Goal: Task Accomplishment & Management: Manage account settings

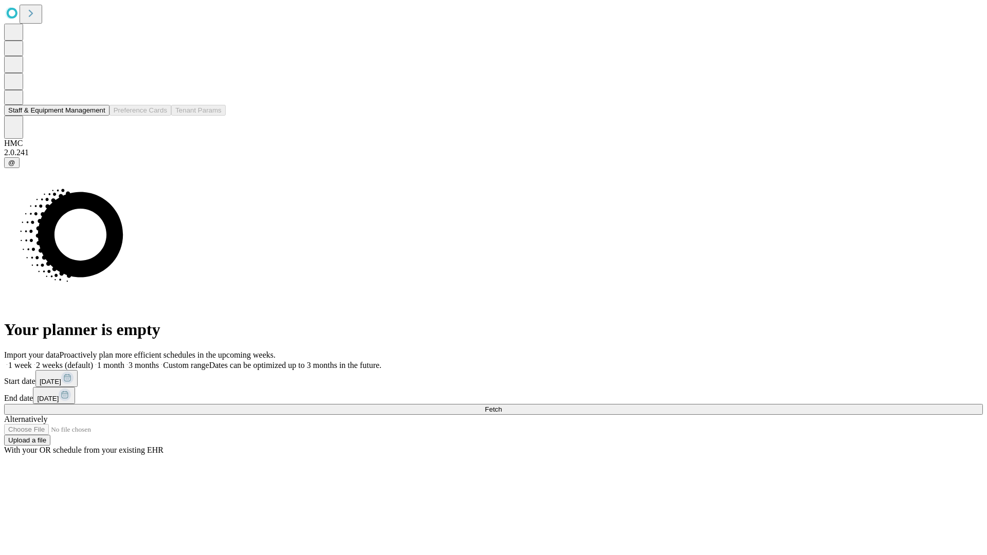
click at [96, 116] on button "Staff & Equipment Management" at bounding box center [56, 110] width 105 height 11
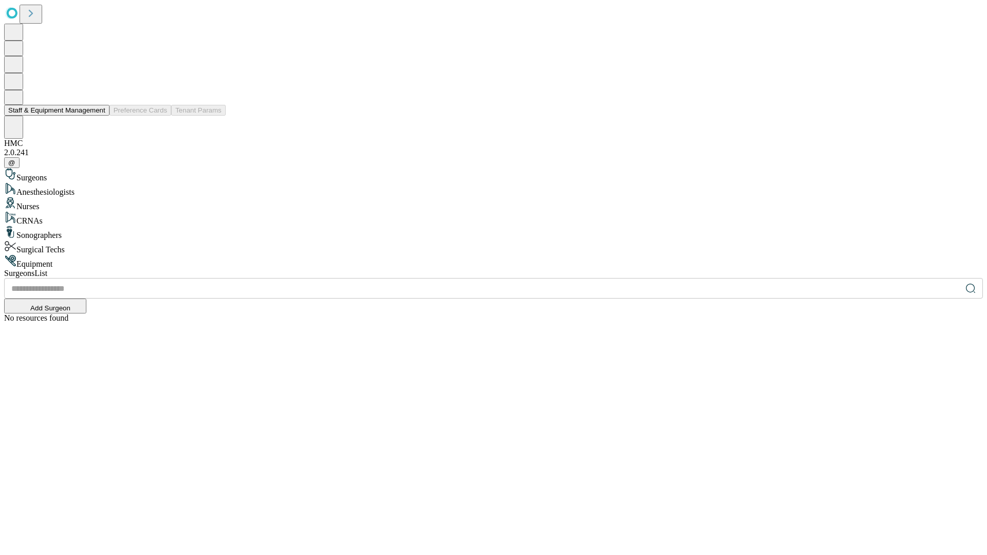
click at [98, 116] on button "Staff & Equipment Management" at bounding box center [56, 110] width 105 height 11
